Goal: Communication & Community: Answer question/provide support

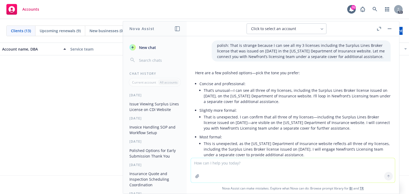
scroll to position [1134, 0]
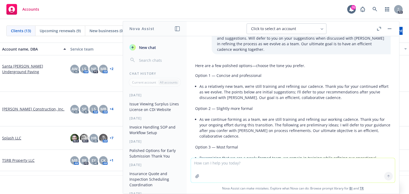
click at [201, 165] on textarea at bounding box center [293, 170] width 204 height 25
paste textarea "I submitted on behalf of [PERSON_NAME] and me, via Warriors Game Interest Surve…"
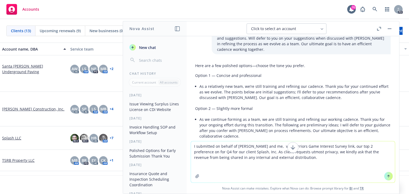
click at [191, 146] on textarea "I submitted on behalf of [PERSON_NAME] and me, via Warriors Game Interest Surve…" at bounding box center [293, 161] width 204 height 41
type textarea "polish: I submitted on behalf of [PERSON_NAME] and me, via Warriors Game Intere…"
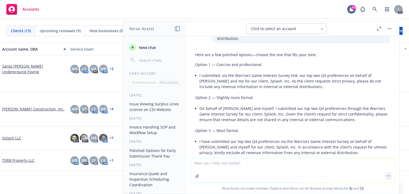
scroll to position [1315, 0]
click at [259, 94] on p "Option 2 — Slightly more formal" at bounding box center [293, 97] width 196 height 6
drag, startPoint x: 200, startPoint y: 52, endPoint x: 303, endPoint y: 66, distance: 103.5
click at [303, 71] on li "I submitted, via the Warriors Game Interest Survey link, our top two Q4 prefere…" at bounding box center [295, 80] width 191 height 19
click at [278, 71] on div "Here are a few polished options—choose the one that fits your tone. Option 1 — …" at bounding box center [293, 103] width 196 height 109
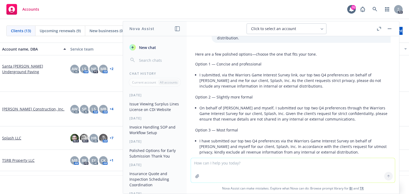
click at [212, 71] on li "I submitted, via the Warriors Game Interest Survey link, our top two Q4 prefere…" at bounding box center [295, 80] width 191 height 19
click at [198, 51] on div "Here are a few polished options—choose the one that fits your tone. Option 1 — …" at bounding box center [293, 103] width 196 height 109
drag, startPoint x: 200, startPoint y: 52, endPoint x: 312, endPoint y: 69, distance: 113.6
click at [312, 69] on div "Here are a few polished options—choose the one that fits your tone. Option 1 — …" at bounding box center [293, 103] width 196 height 109
copy li "I submitted, via the Warriors Game Interest Survey link, our top two Q4 prefere…"
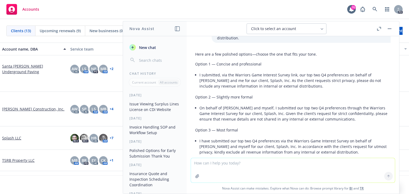
click at [202, 161] on textarea at bounding box center [293, 170] width 204 height 25
paste textarea "As the client requests strict privacy, please do not include client contact nam…"
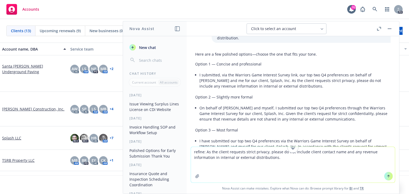
click at [279, 160] on textarea "refine: As the client requests strict privacy, please do not include client con…" at bounding box center [293, 165] width 204 height 36
type textarea "refine: As the client requests strict privacy, please do not include client con…"
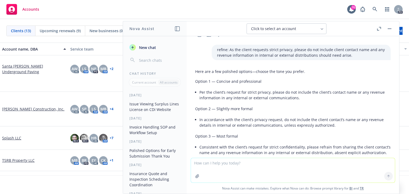
scroll to position [1445, 0]
